Goal: Transaction & Acquisition: Download file/media

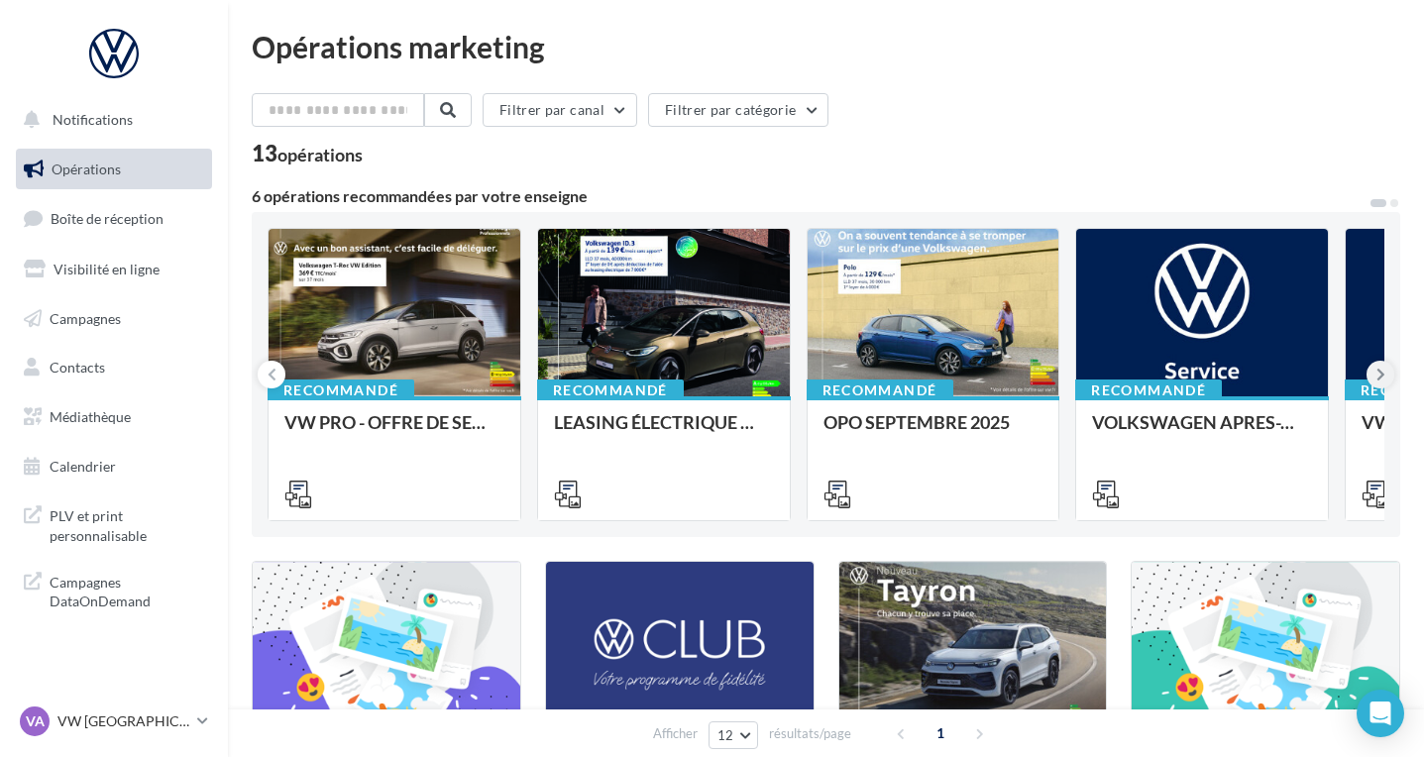
click at [1379, 369] on icon at bounding box center [1381, 375] width 9 height 20
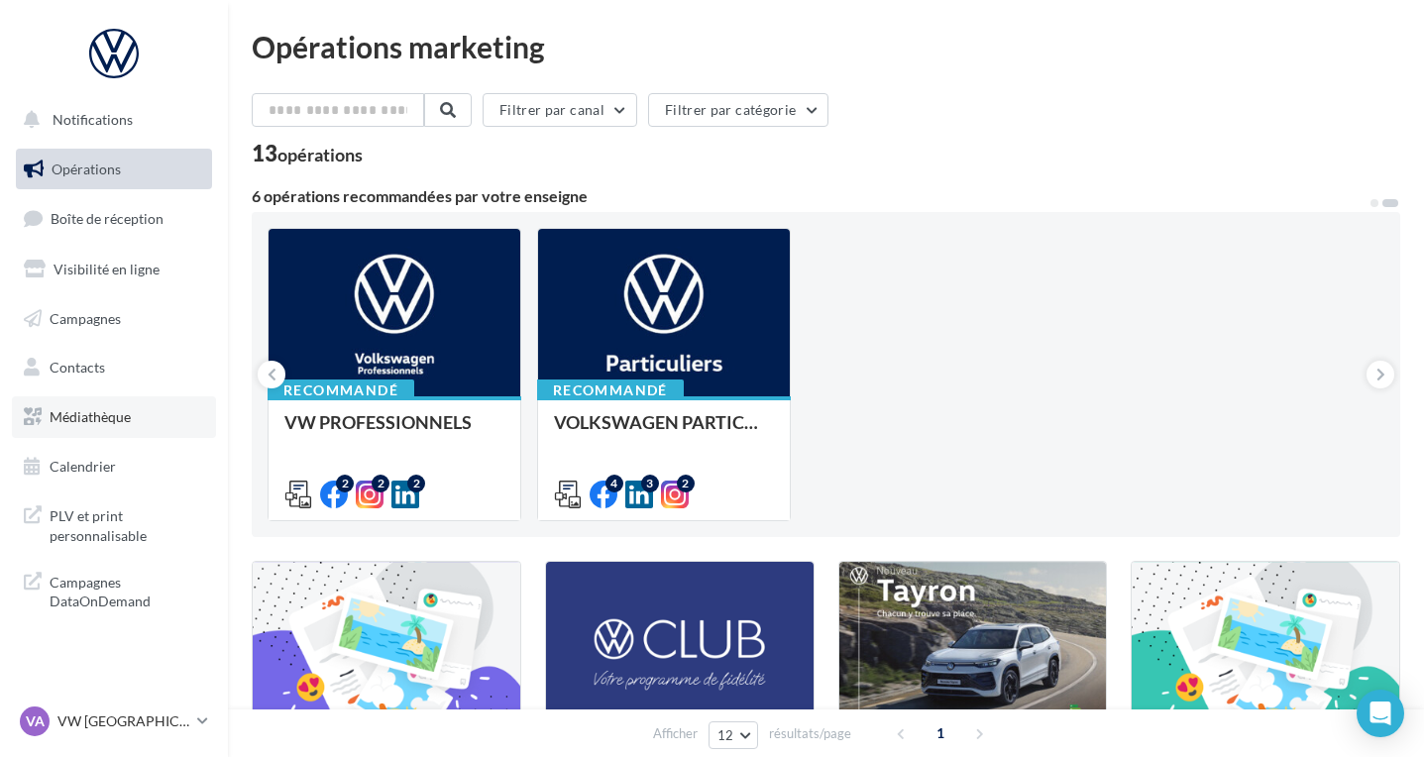
click at [77, 416] on span "Médiathèque" at bounding box center [90, 416] width 81 height 17
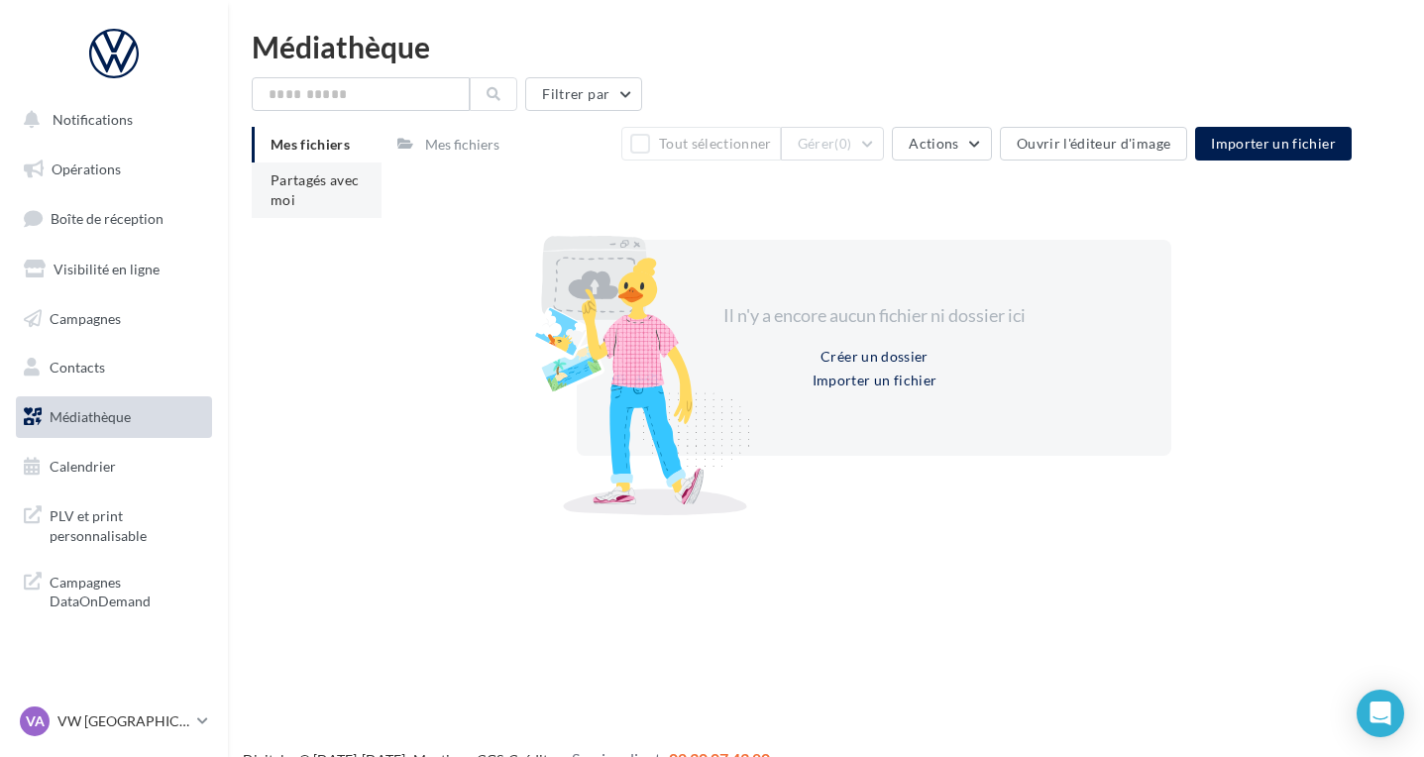
click at [316, 198] on li "Partagés avec moi" at bounding box center [317, 190] width 130 height 55
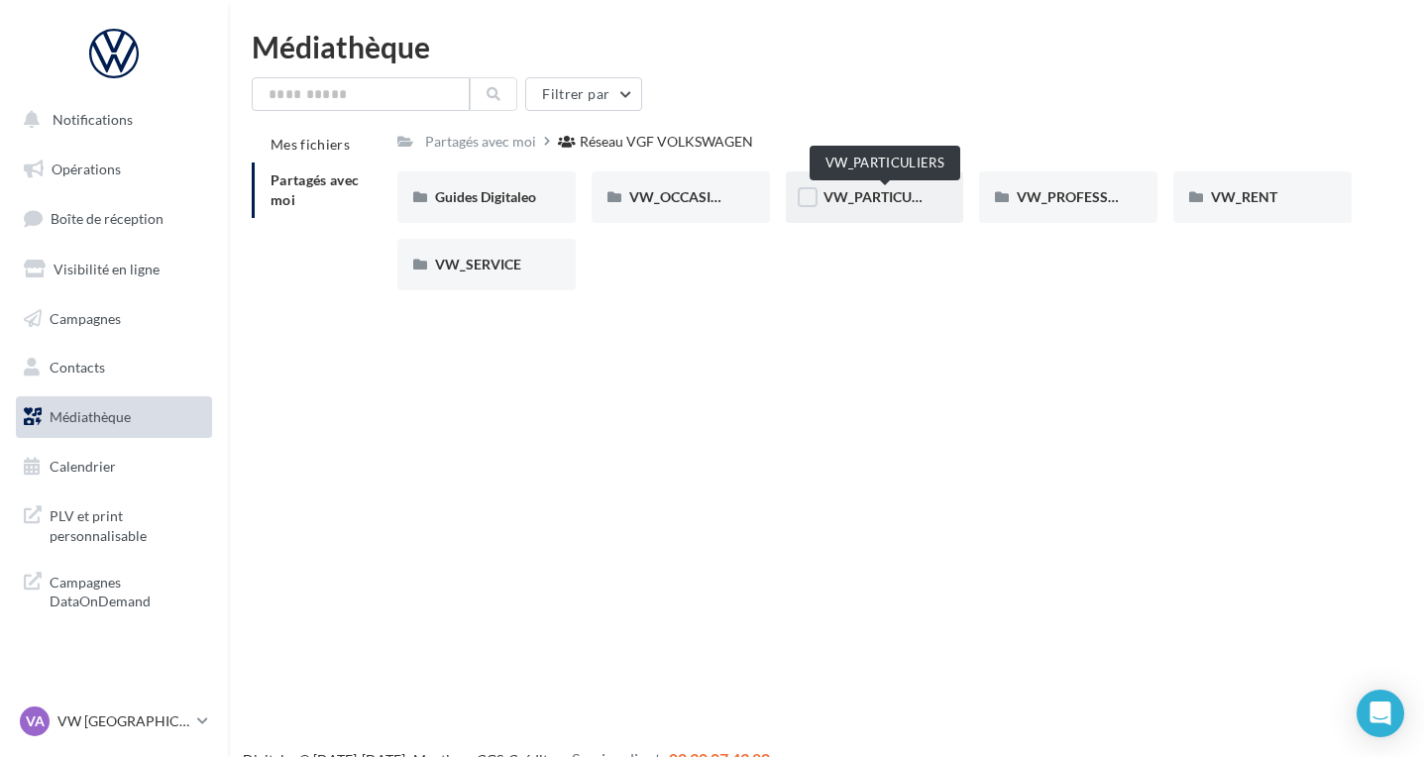
click at [894, 203] on span "VW_PARTICULIERS" at bounding box center [886, 196] width 124 height 17
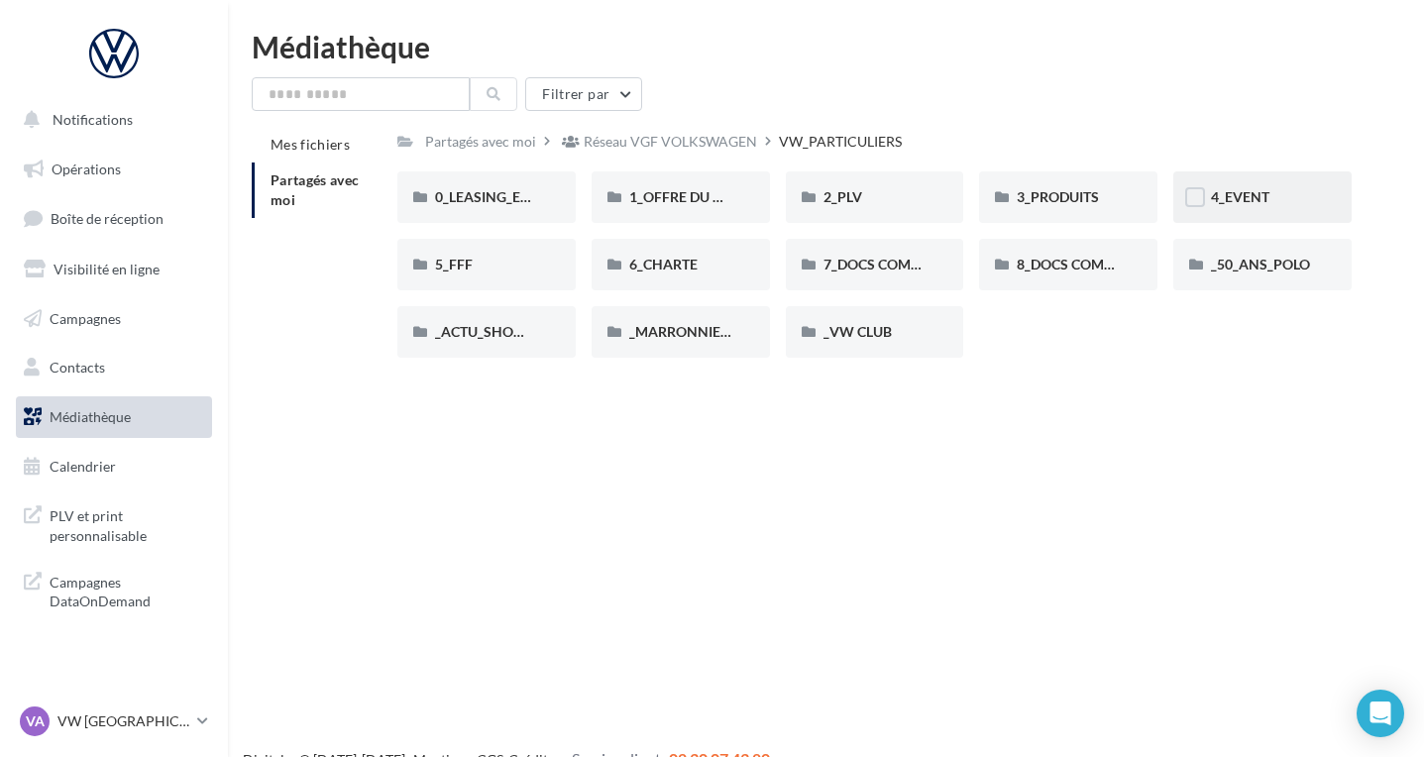
click at [1253, 210] on div "4_EVENT" at bounding box center [1262, 197] width 178 height 52
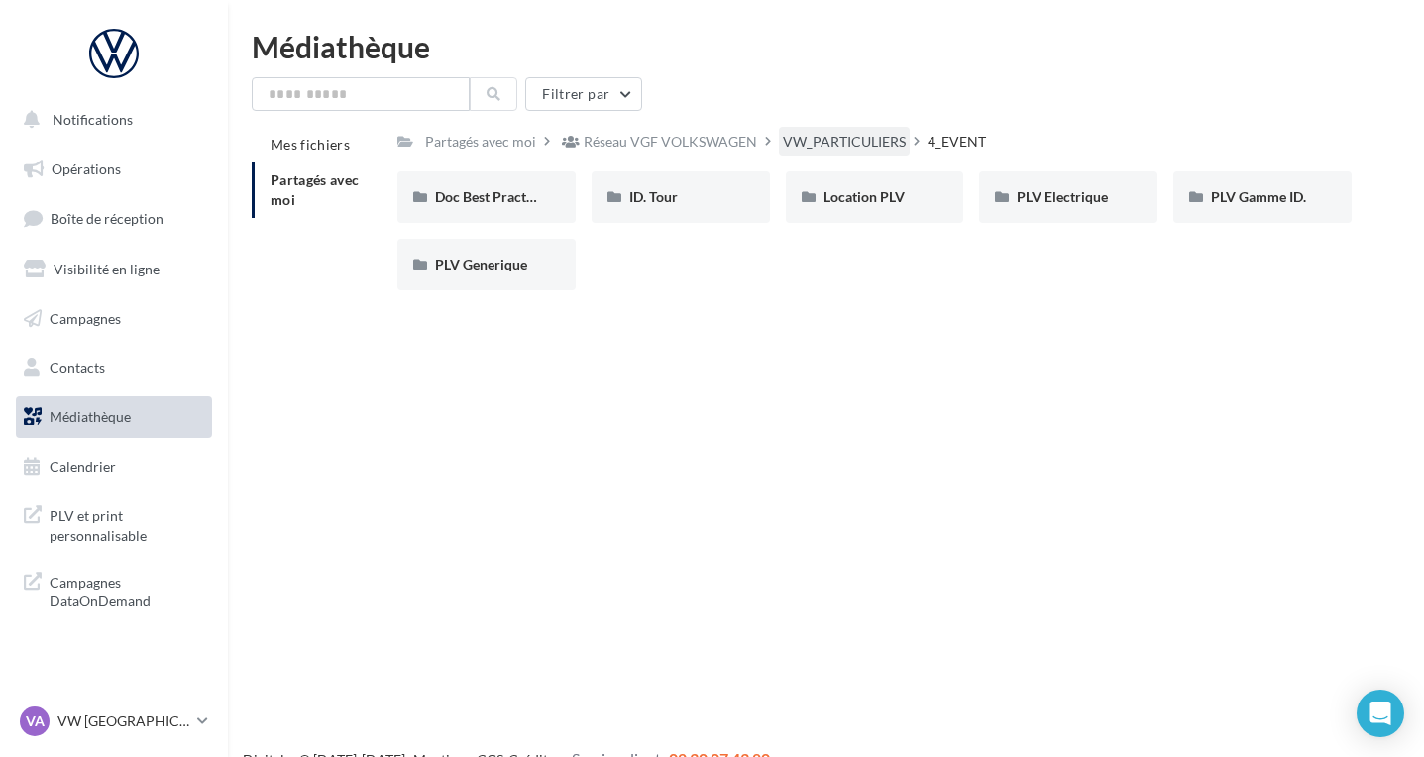
click at [849, 143] on div "VW_PARTICULIERS" at bounding box center [844, 142] width 123 height 20
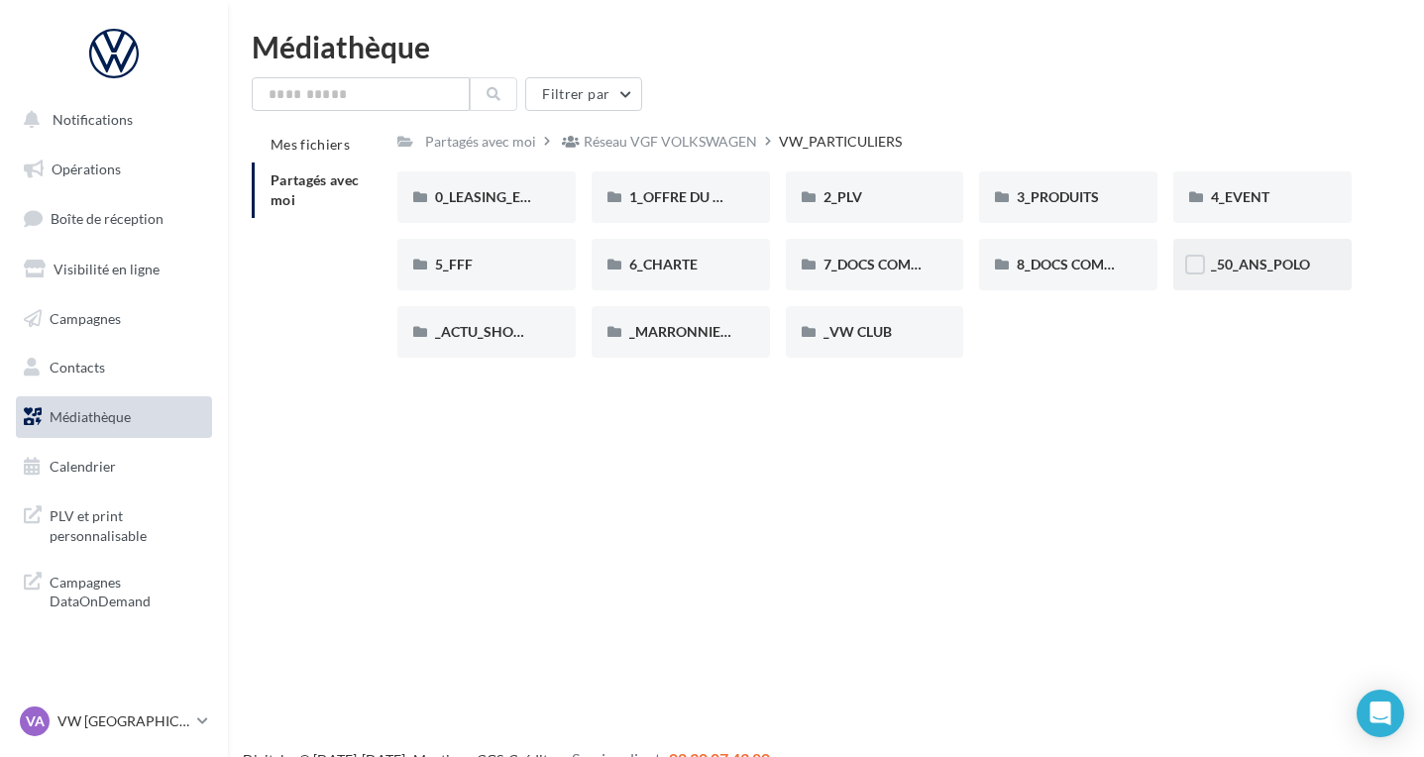
click at [1243, 264] on span "_50_ANS_POLO" at bounding box center [1260, 264] width 99 height 17
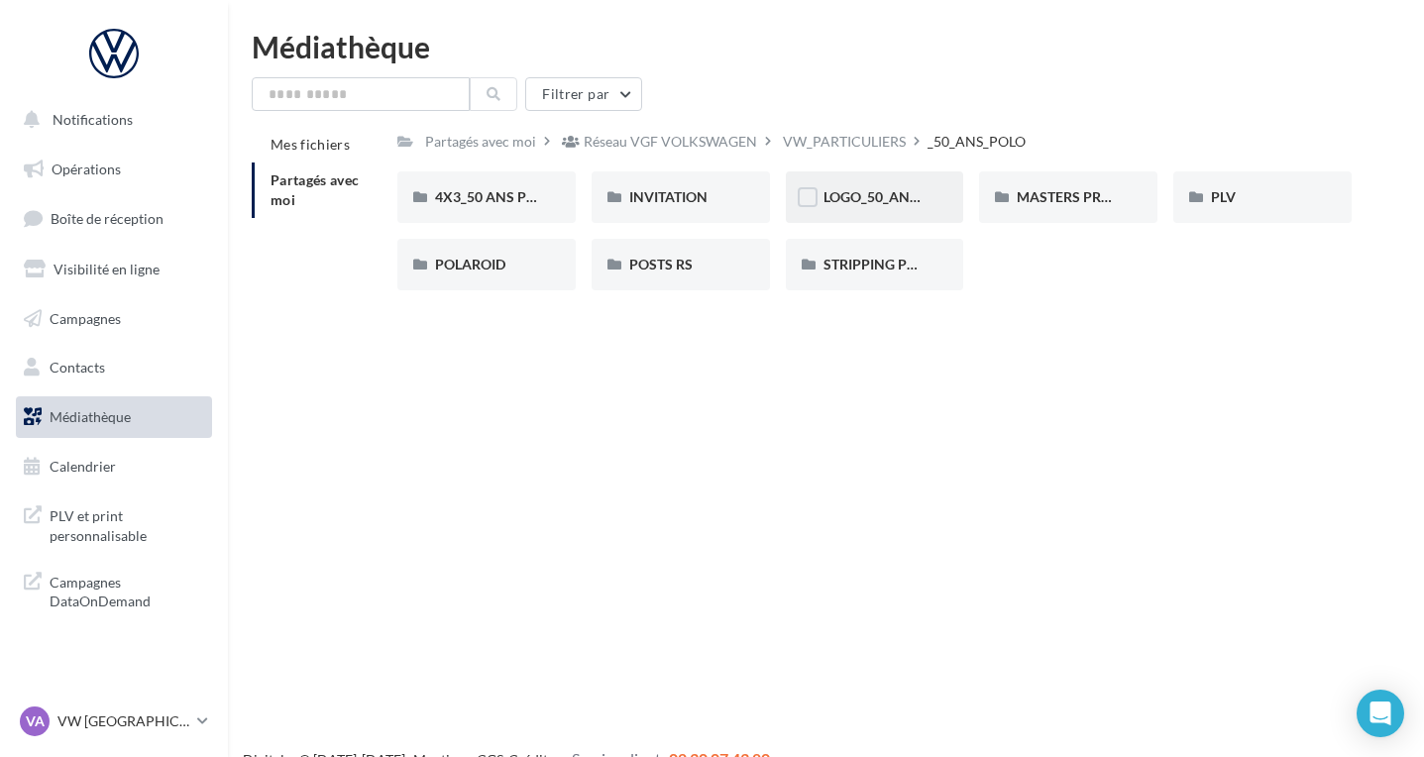
click at [881, 208] on div "LOGO_50_ANS_POLO" at bounding box center [875, 197] width 178 height 52
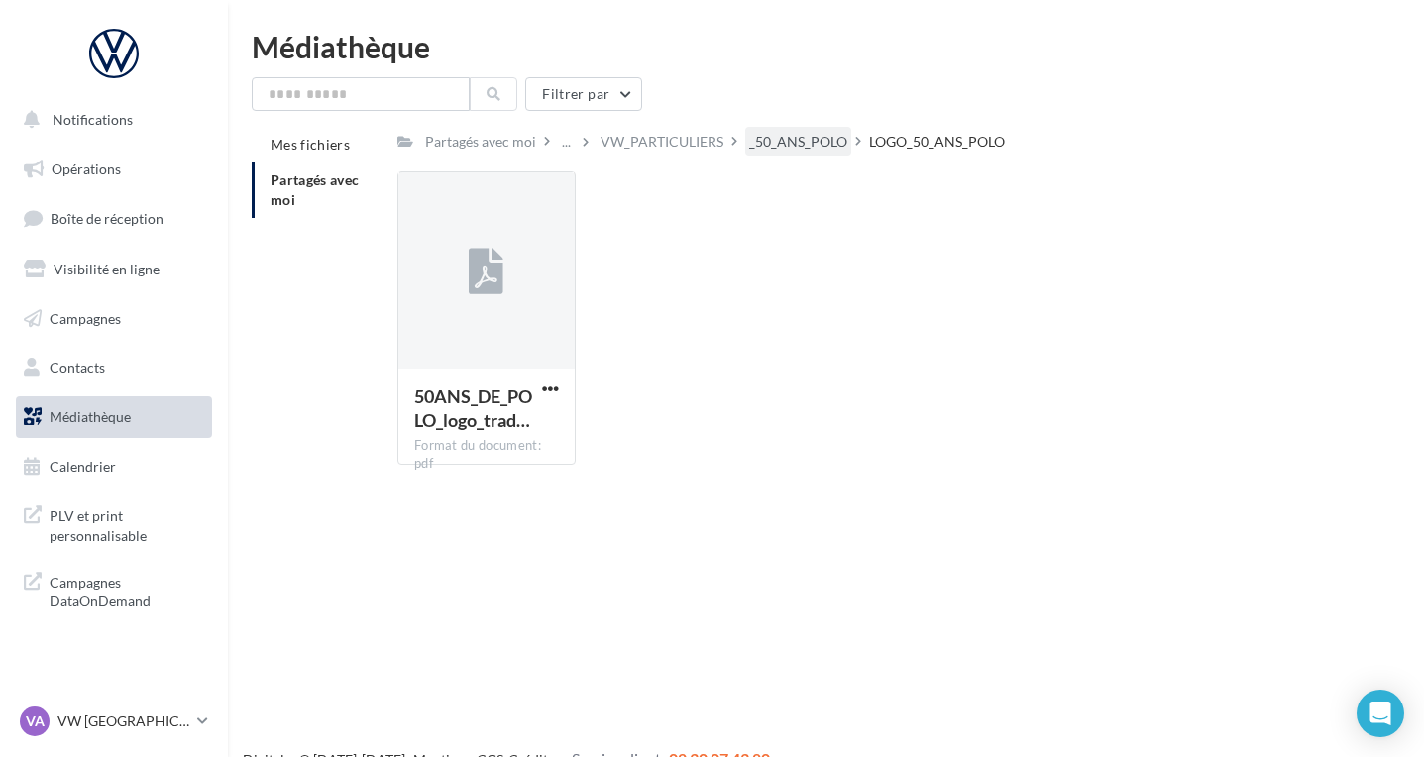
click at [784, 155] on div "_50_ANS_POLO" at bounding box center [798, 141] width 106 height 29
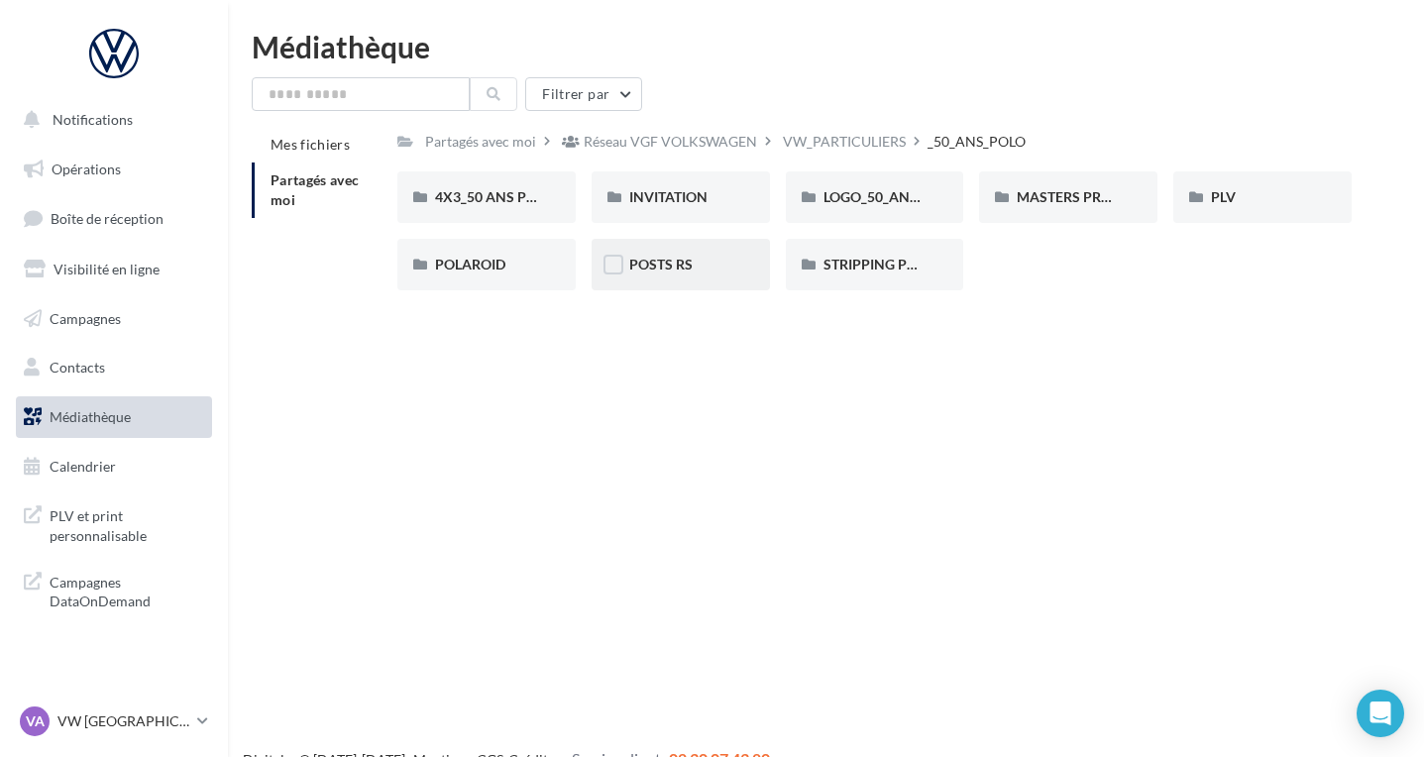
click at [685, 278] on div "POSTS RS" at bounding box center [681, 265] width 178 height 52
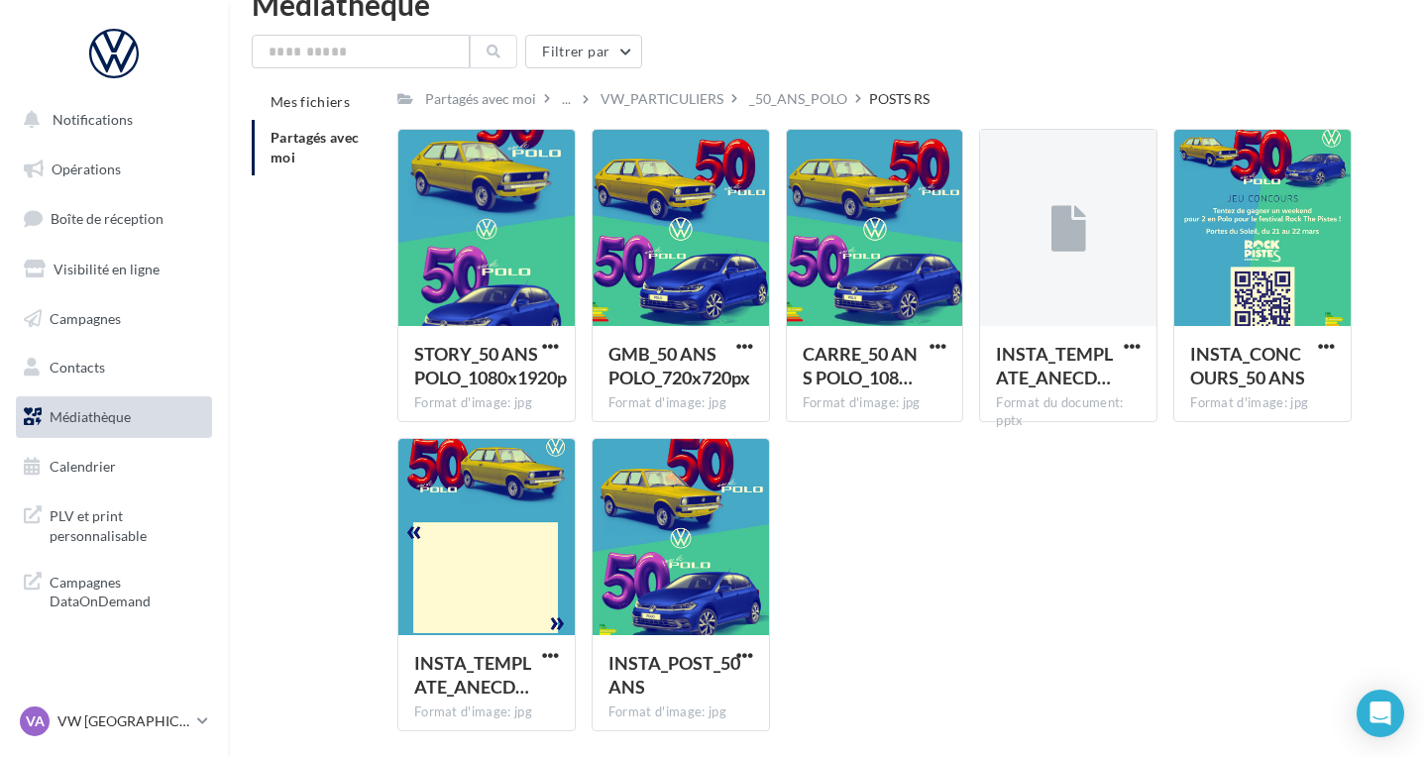
scroll to position [47, 0]
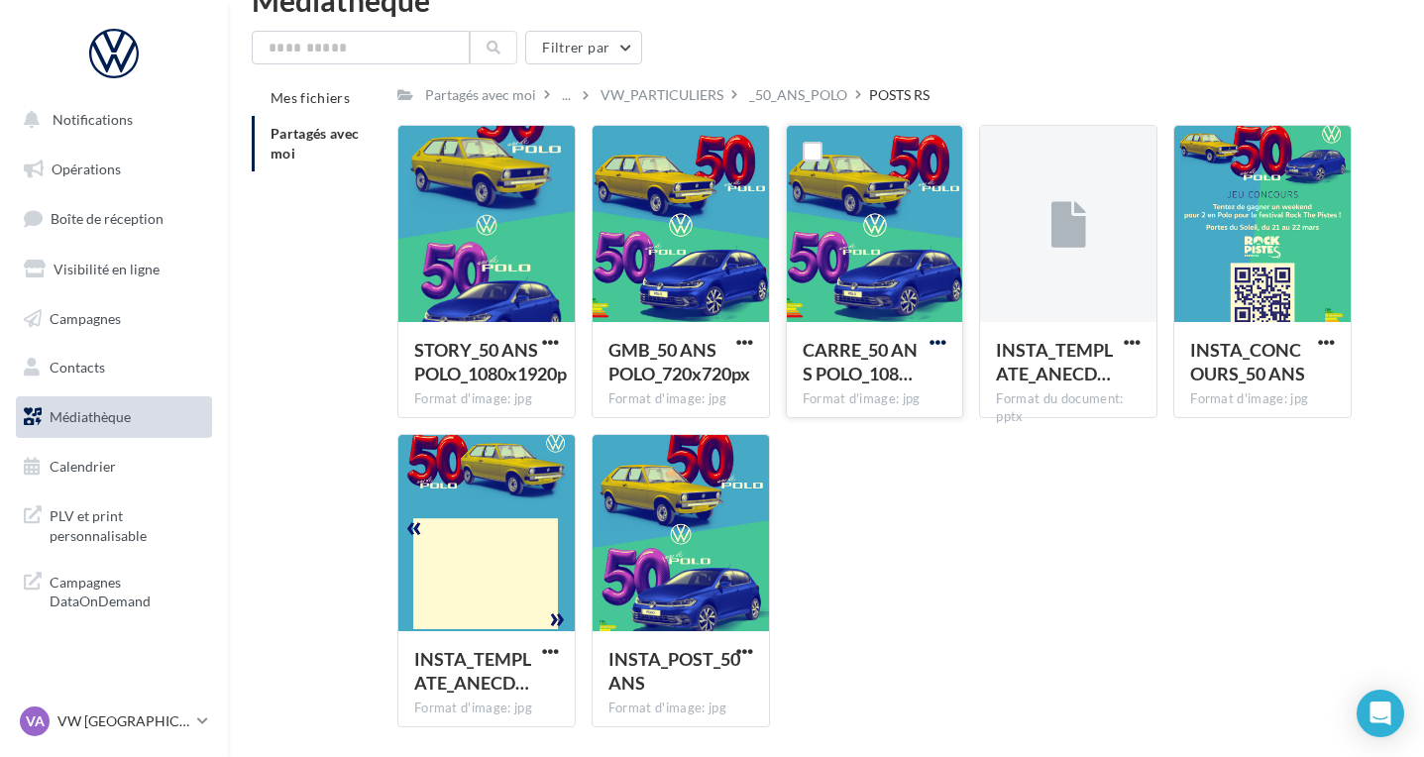
click at [940, 337] on span "button" at bounding box center [938, 342] width 17 height 17
click at [872, 380] on button "Télécharger" at bounding box center [851, 382] width 198 height 52
